Goal: Task Accomplishment & Management: Manage account settings

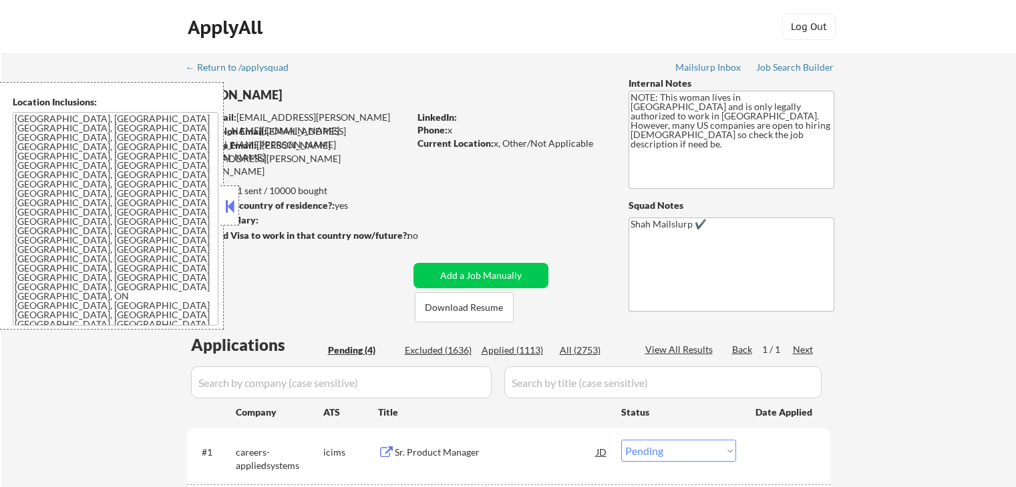
select select ""pending""
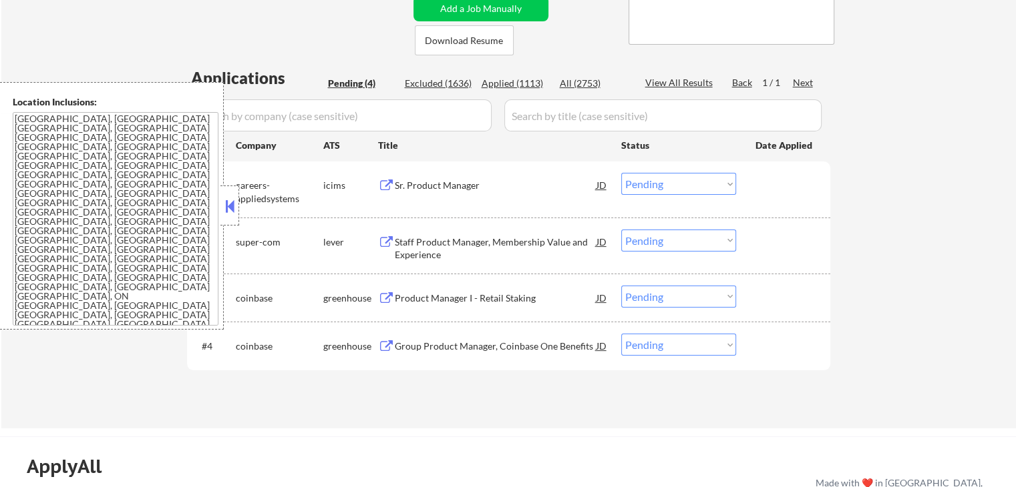
scroll to position [334, 0]
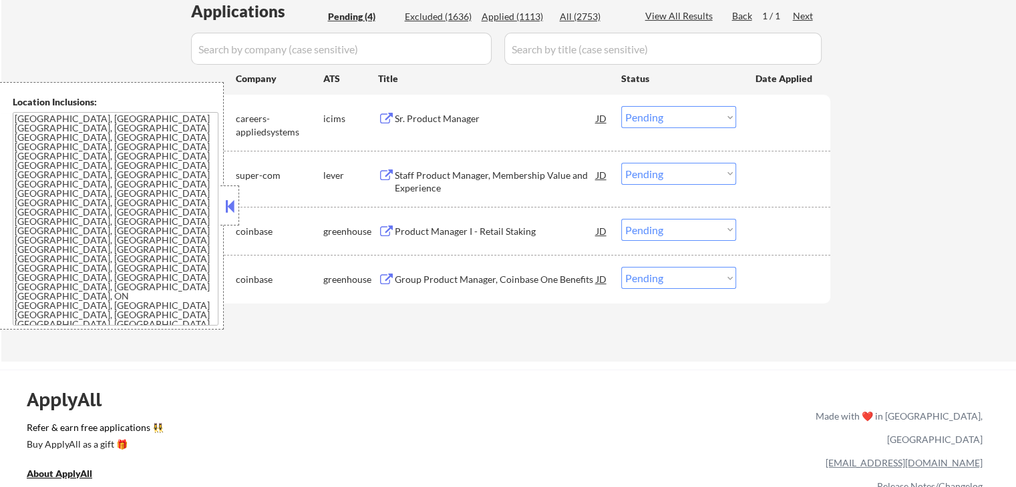
click at [459, 118] on div "Sr. Product Manager" at bounding box center [496, 118] width 202 height 13
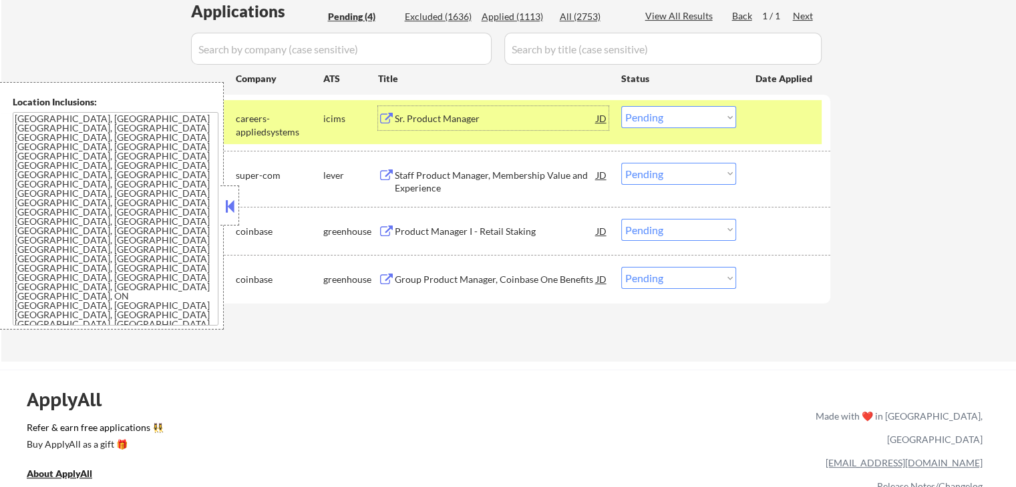
click at [510, 177] on div "Staff Product Manager, Membership Value and Experience" at bounding box center [496, 182] width 202 height 26
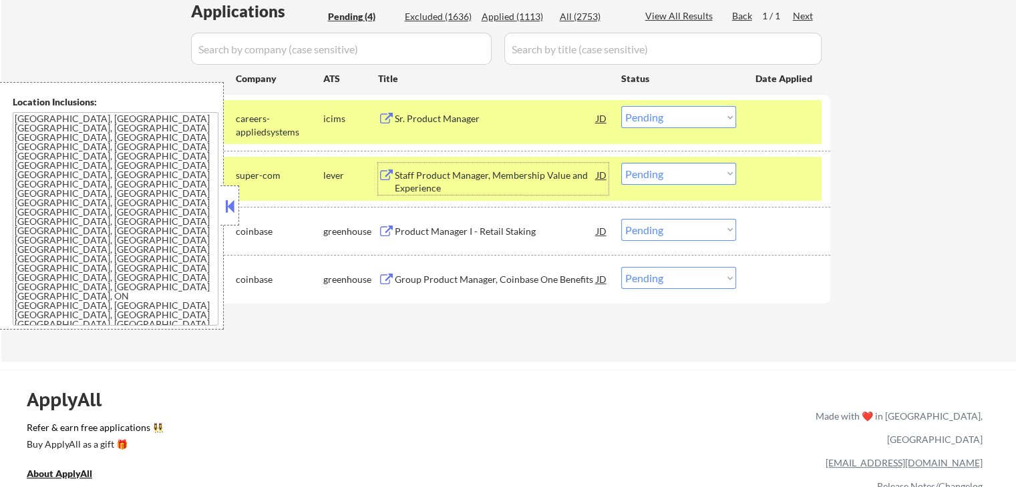
click at [483, 234] on div "Product Manager I - Retail Staking" at bounding box center [496, 231] width 202 height 13
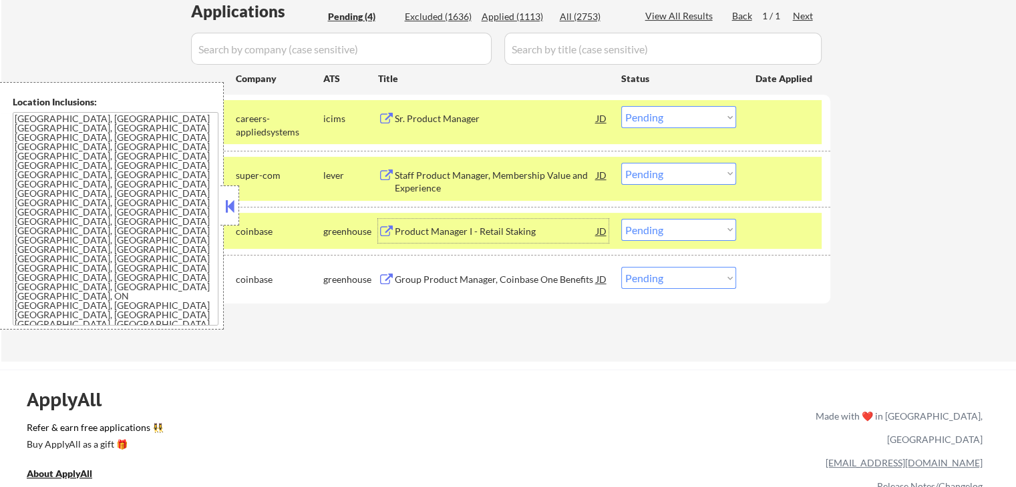
click at [672, 236] on select "Choose an option... Pending Applied Excluded (Questions) Excluded (Expired) Exc…" at bounding box center [678, 230] width 115 height 22
click at [621, 219] on select "Choose an option... Pending Applied Excluded (Questions) Excluded (Expired) Exc…" at bounding box center [678, 230] width 115 height 22
click at [521, 280] on div "Group Product Manager, Coinbase One Benefits" at bounding box center [496, 279] width 202 height 13
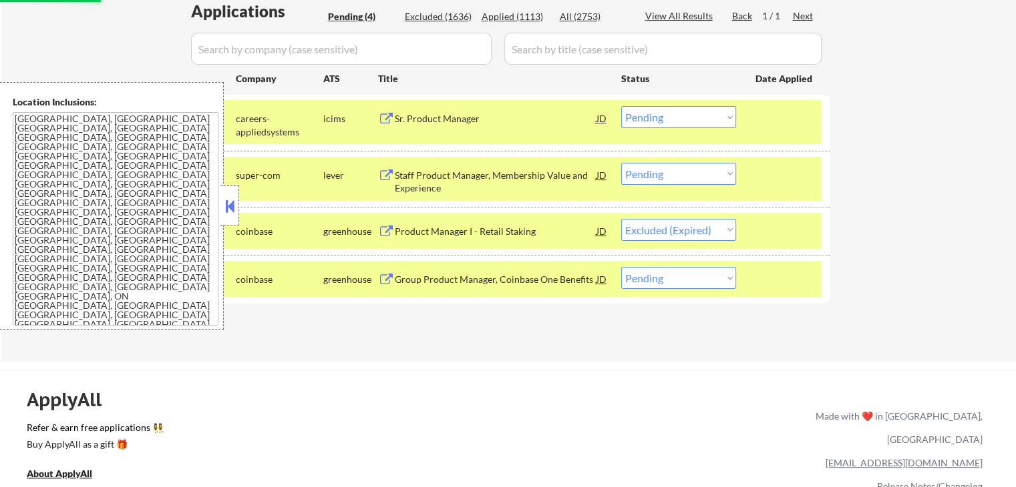
select select ""pending""
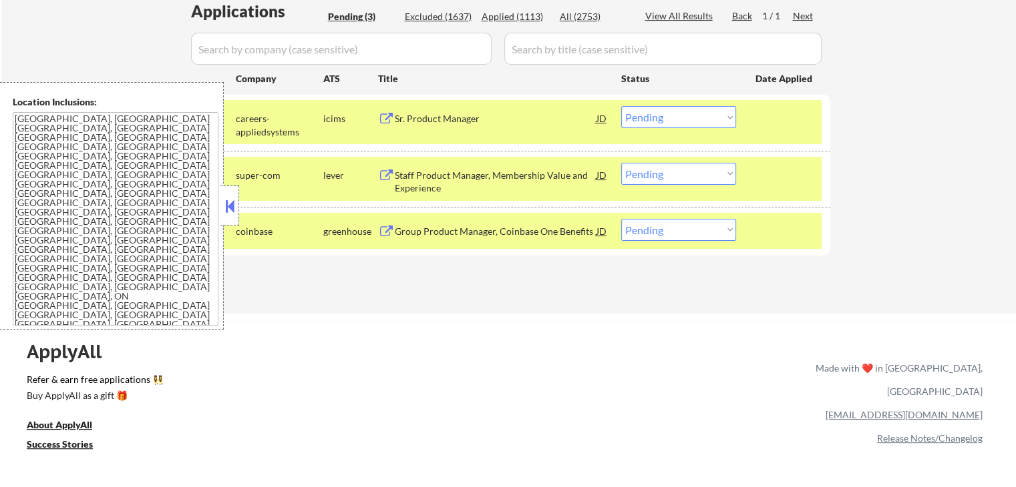
click at [657, 120] on select "Choose an option... Pending Applied Excluded (Questions) Excluded (Expired) Exc…" at bounding box center [678, 117] width 115 height 22
click at [621, 106] on select "Choose an option... Pending Applied Excluded (Questions) Excluded (Expired) Exc…" at bounding box center [678, 117] width 115 height 22
click at [533, 225] on div "Group Product Manager, Coinbase One Benefits" at bounding box center [496, 231] width 202 height 13
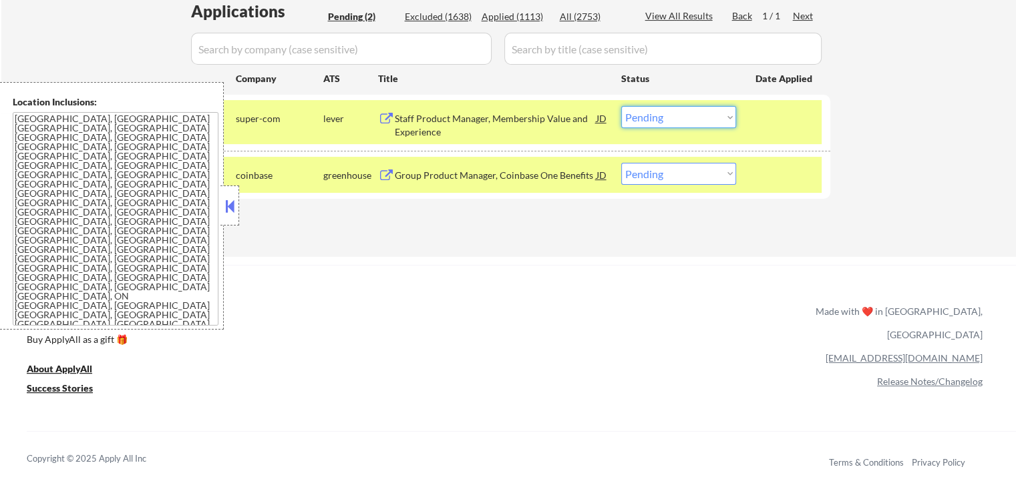
click at [642, 121] on select "Choose an option... Pending Applied Excluded (Questions) Excluded (Expired) Exc…" at bounding box center [678, 117] width 115 height 22
click at [621, 106] on select "Choose an option... Pending Applied Excluded (Questions) Excluded (Expired) Exc…" at bounding box center [678, 117] width 115 height 22
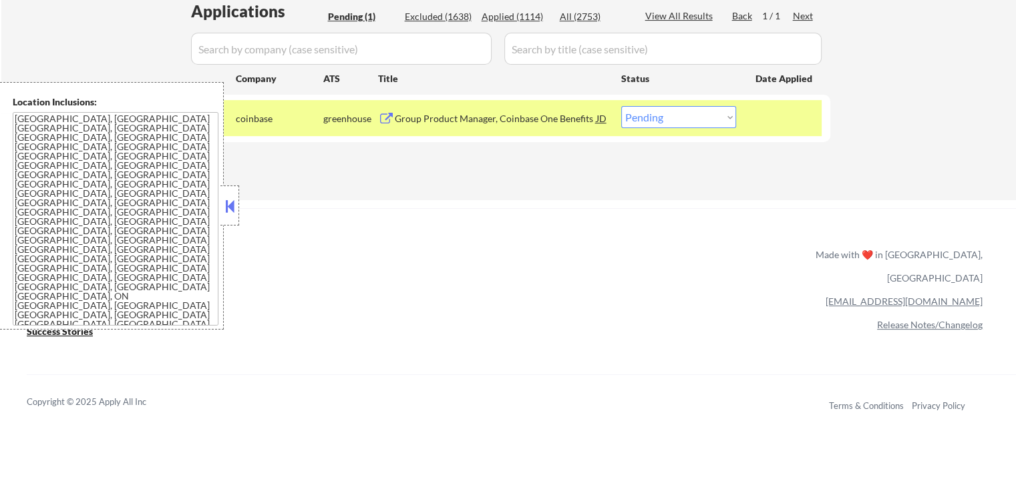
click at [640, 121] on select "Choose an option... Pending Applied Excluded (Questions) Excluded (Expired) Exc…" at bounding box center [678, 117] width 115 height 22
click at [621, 106] on select "Choose an option... Pending Applied Excluded (Questions) Excluded (Expired) Exc…" at bounding box center [678, 117] width 115 height 22
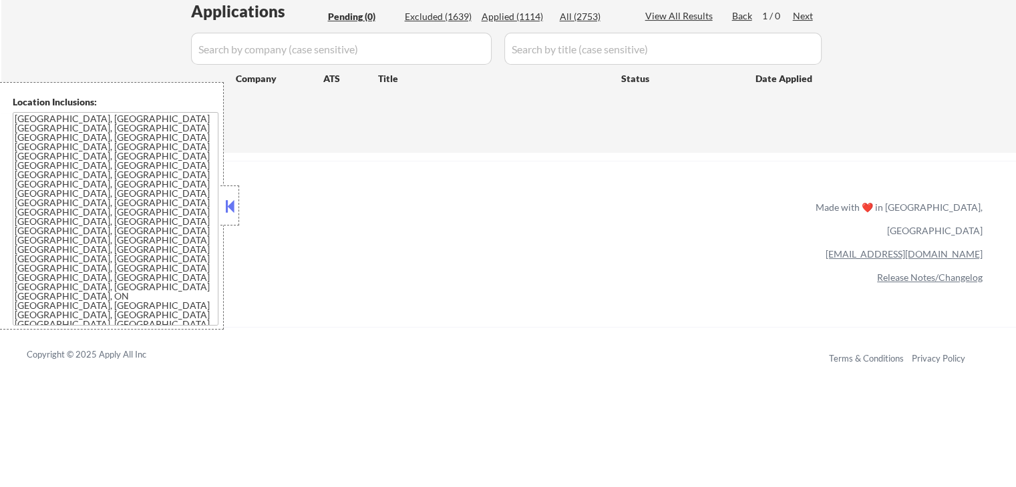
click at [521, 19] on div "Applied (1114)" at bounding box center [514, 16] width 67 height 13
select select ""applied""
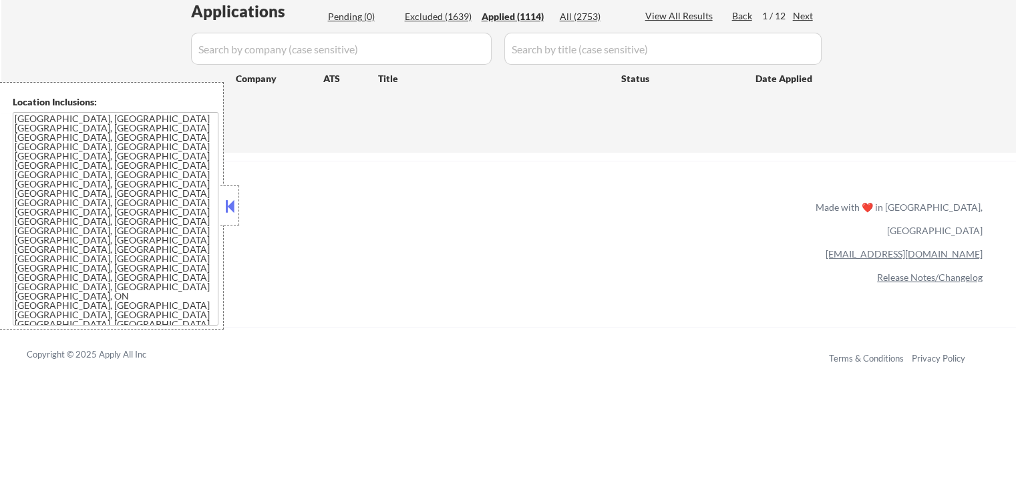
select select ""applied""
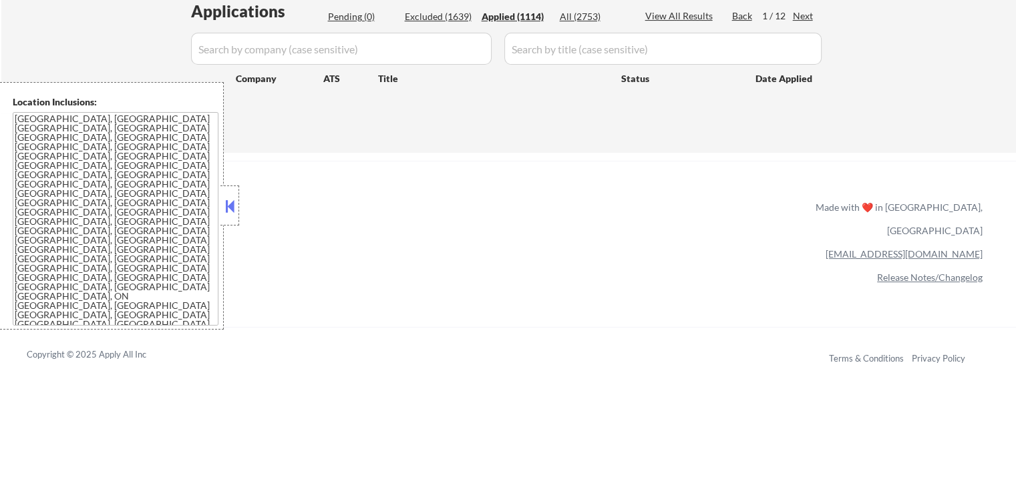
select select ""applied""
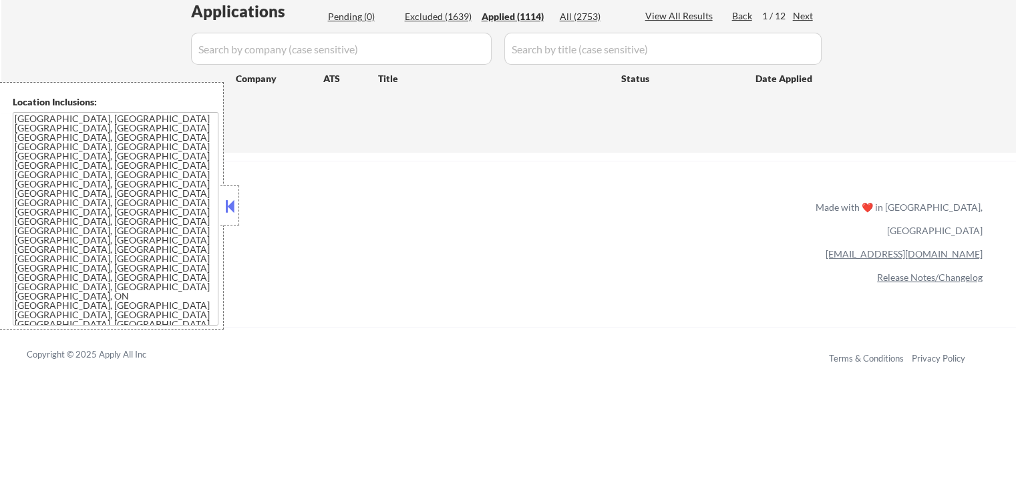
select select ""applied""
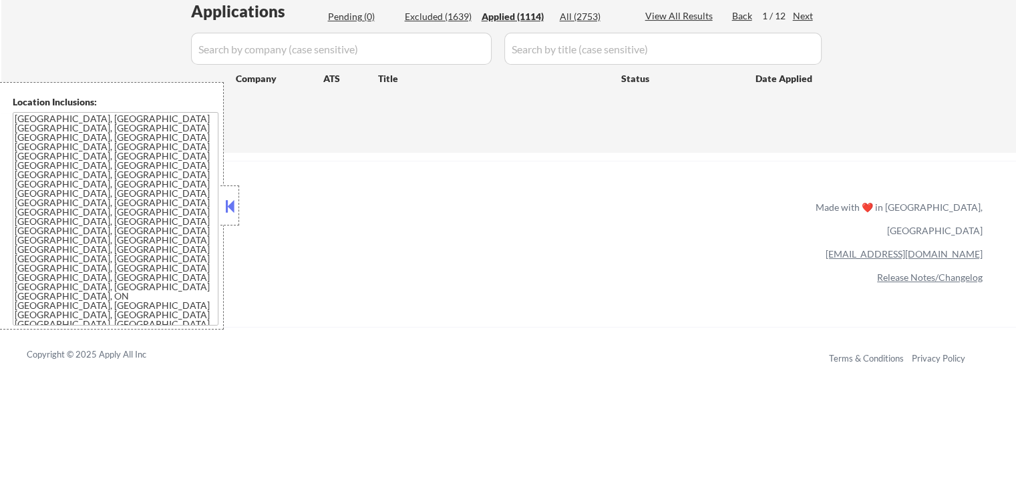
select select ""applied""
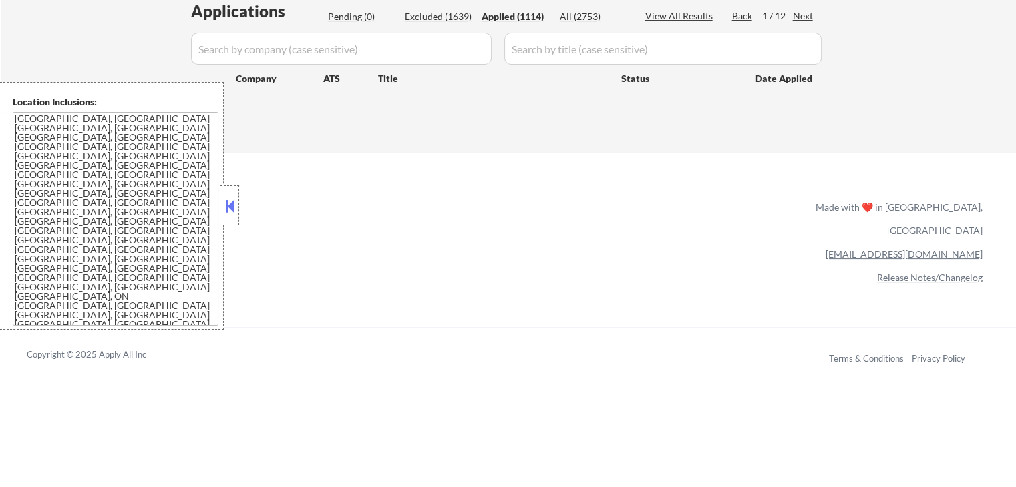
select select ""applied""
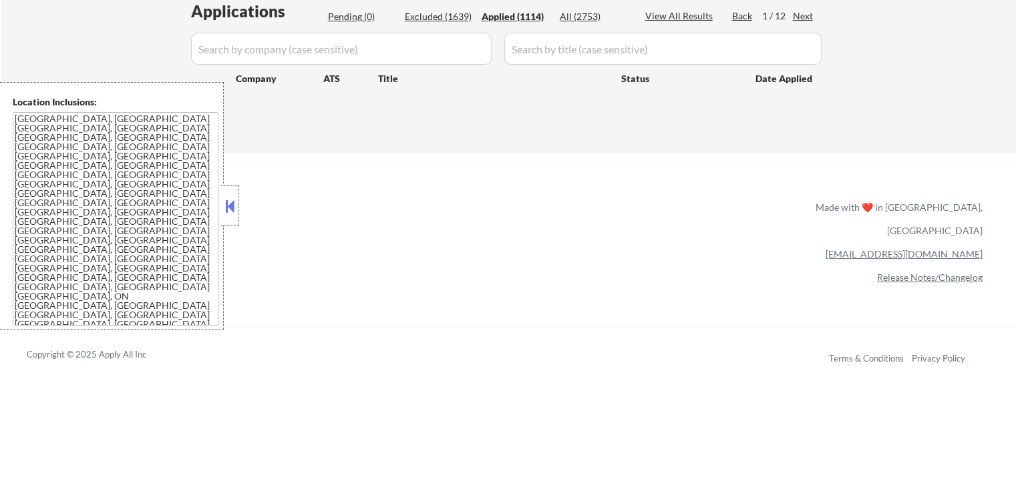
select select ""applied""
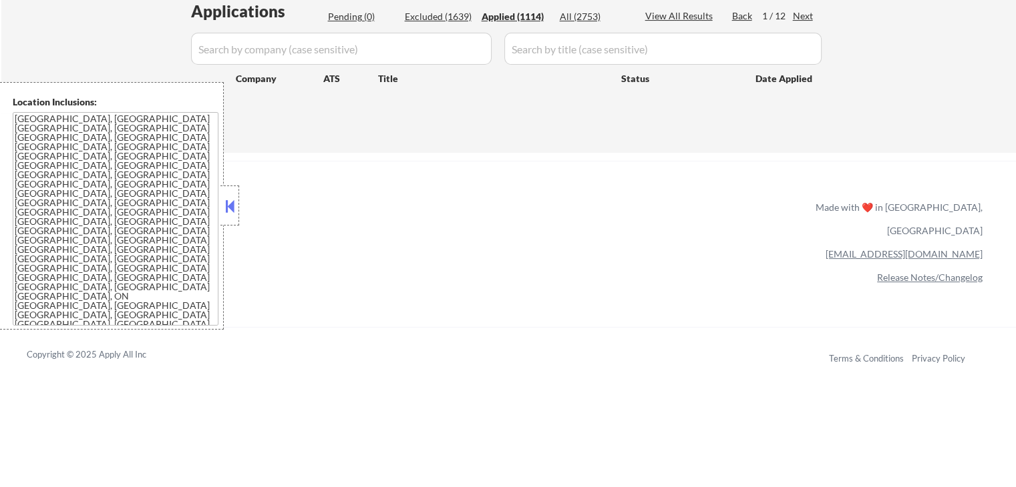
select select ""applied""
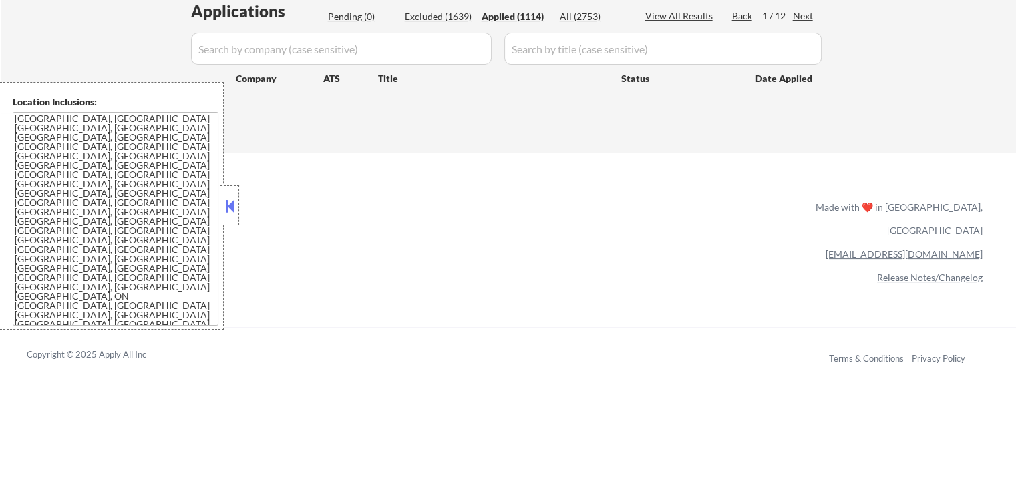
select select ""applied""
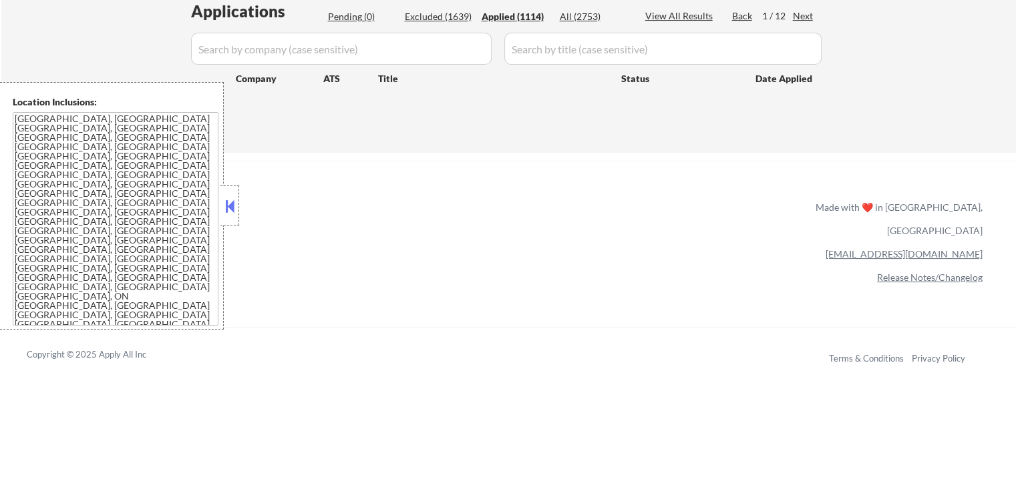
select select ""applied""
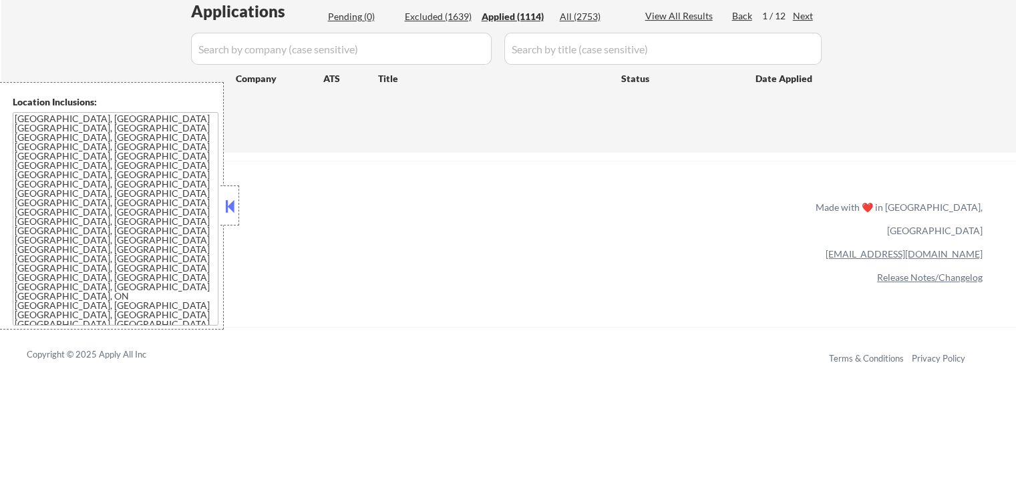
select select ""applied""
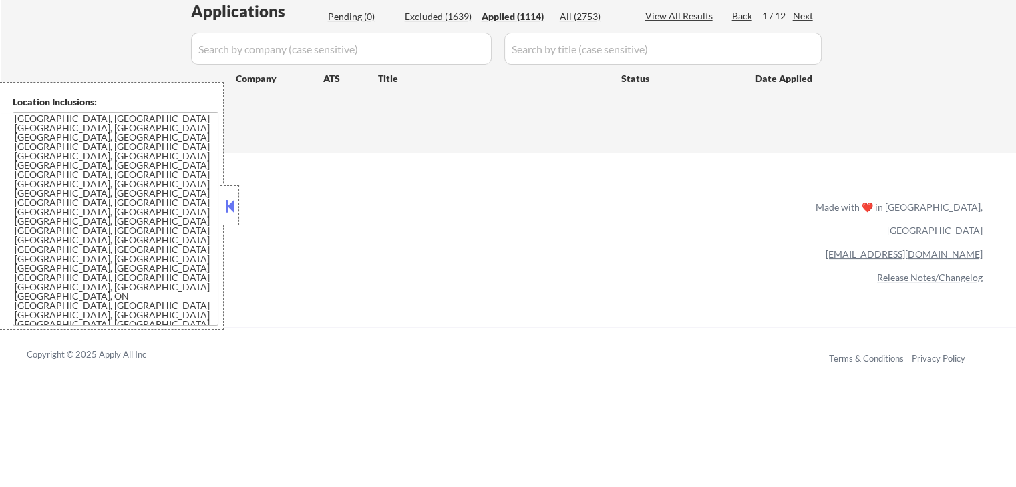
select select ""applied""
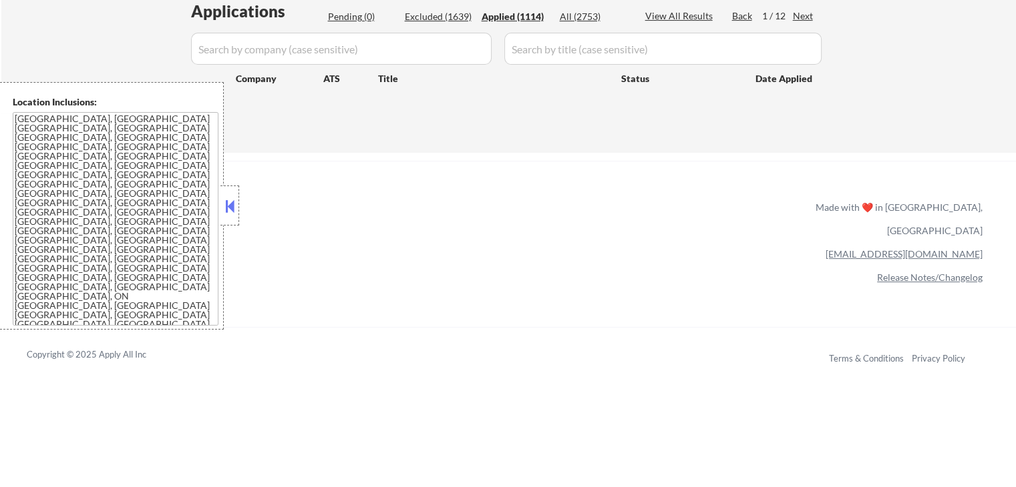
select select ""applied""
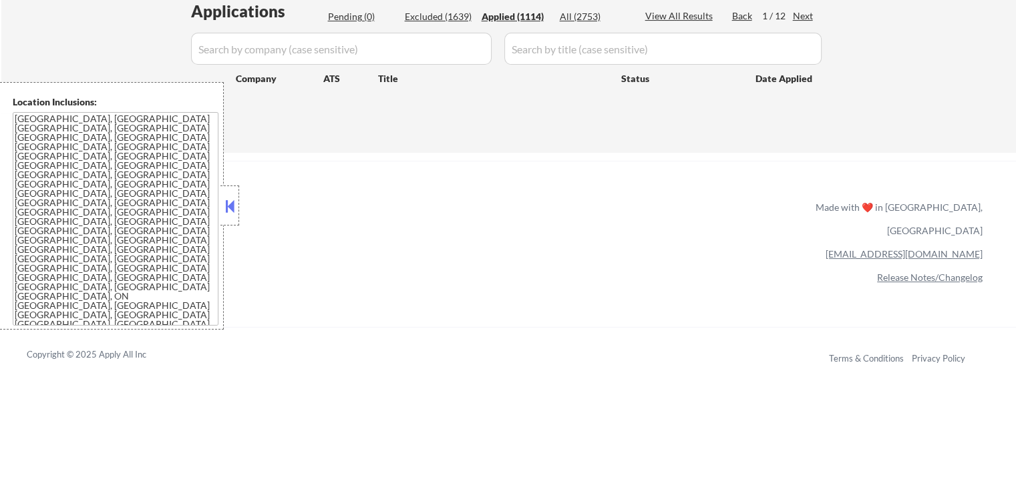
select select ""applied""
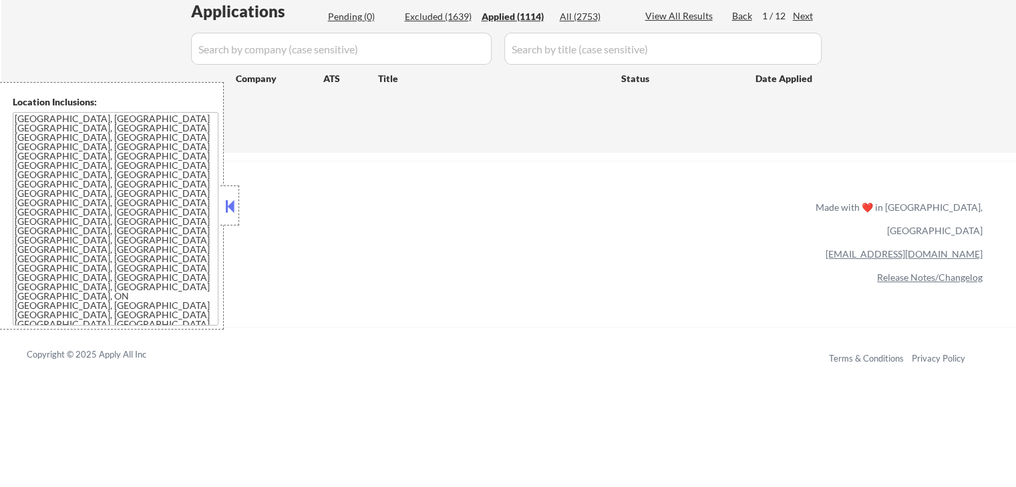
select select ""applied""
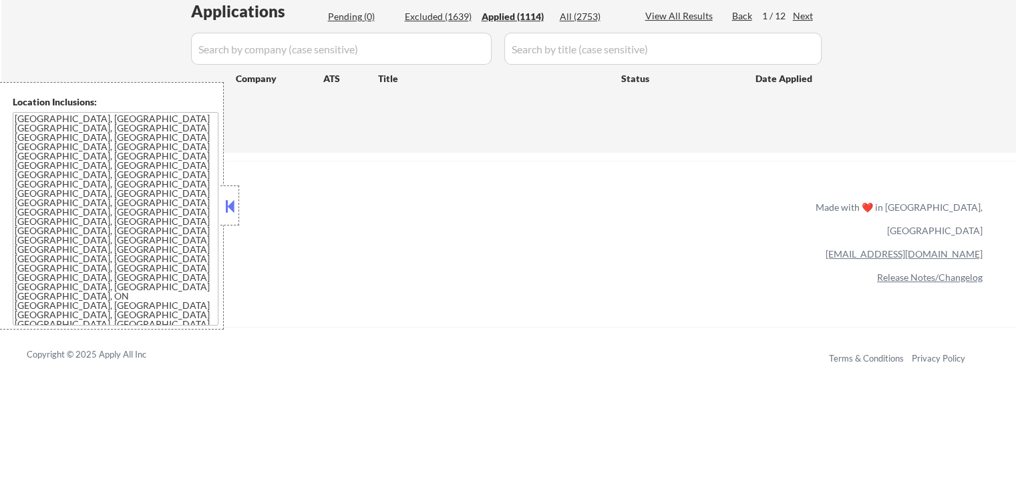
select select ""applied""
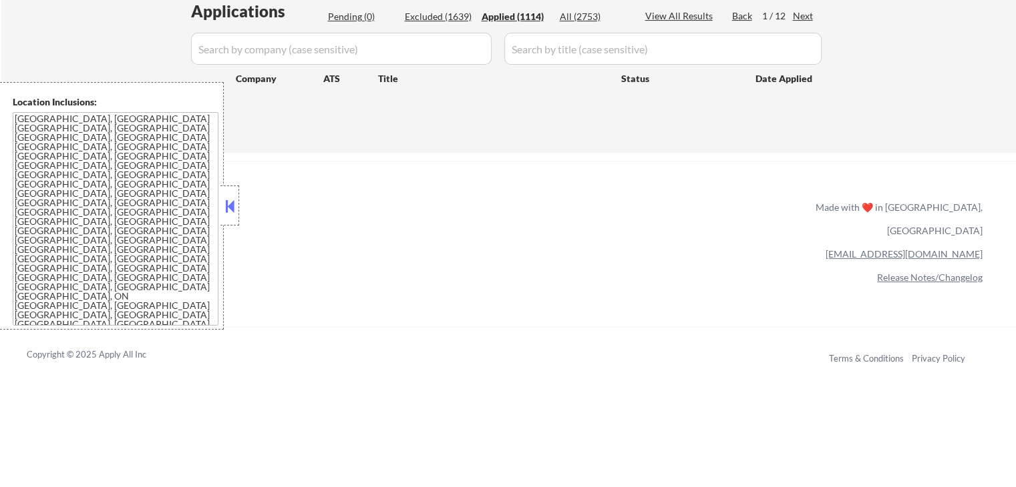
select select ""applied""
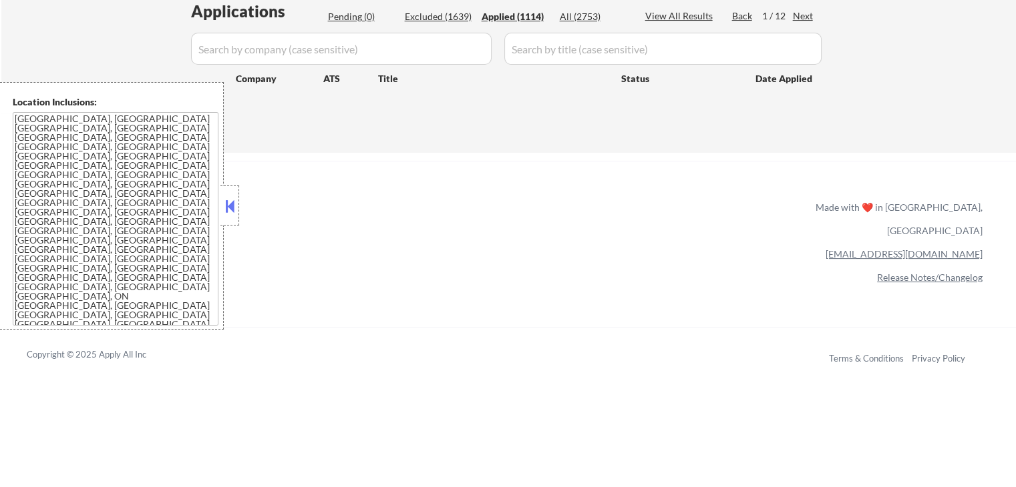
select select ""applied""
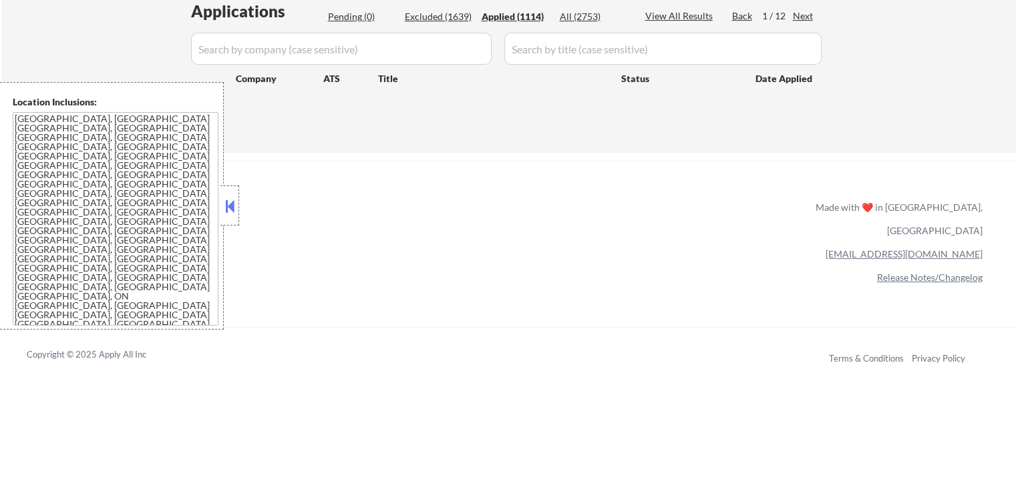
select select ""applied""
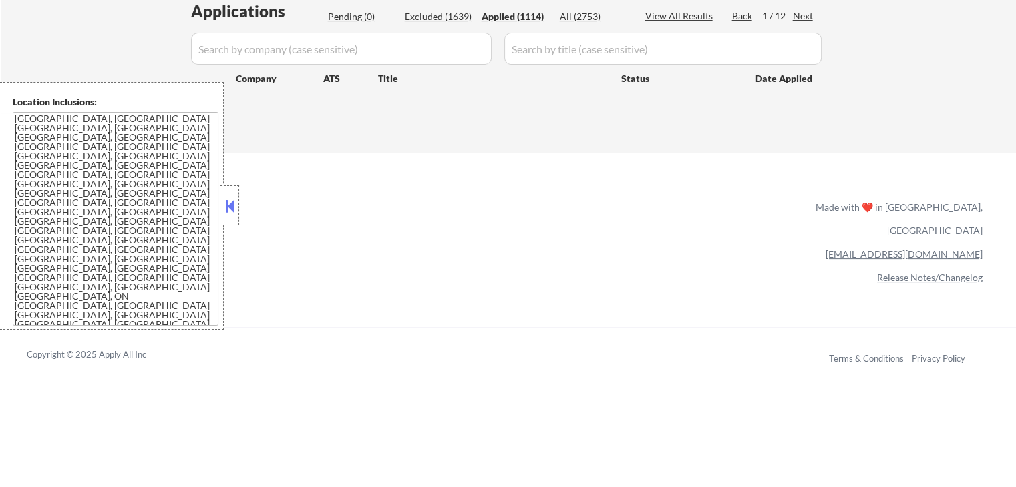
select select ""applied""
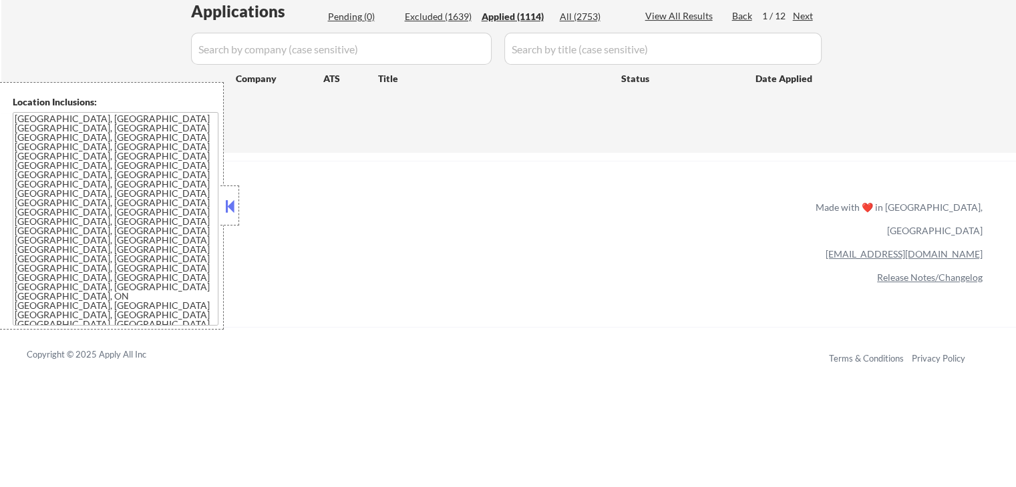
select select ""applied""
